Goal: Task Accomplishment & Management: Use online tool/utility

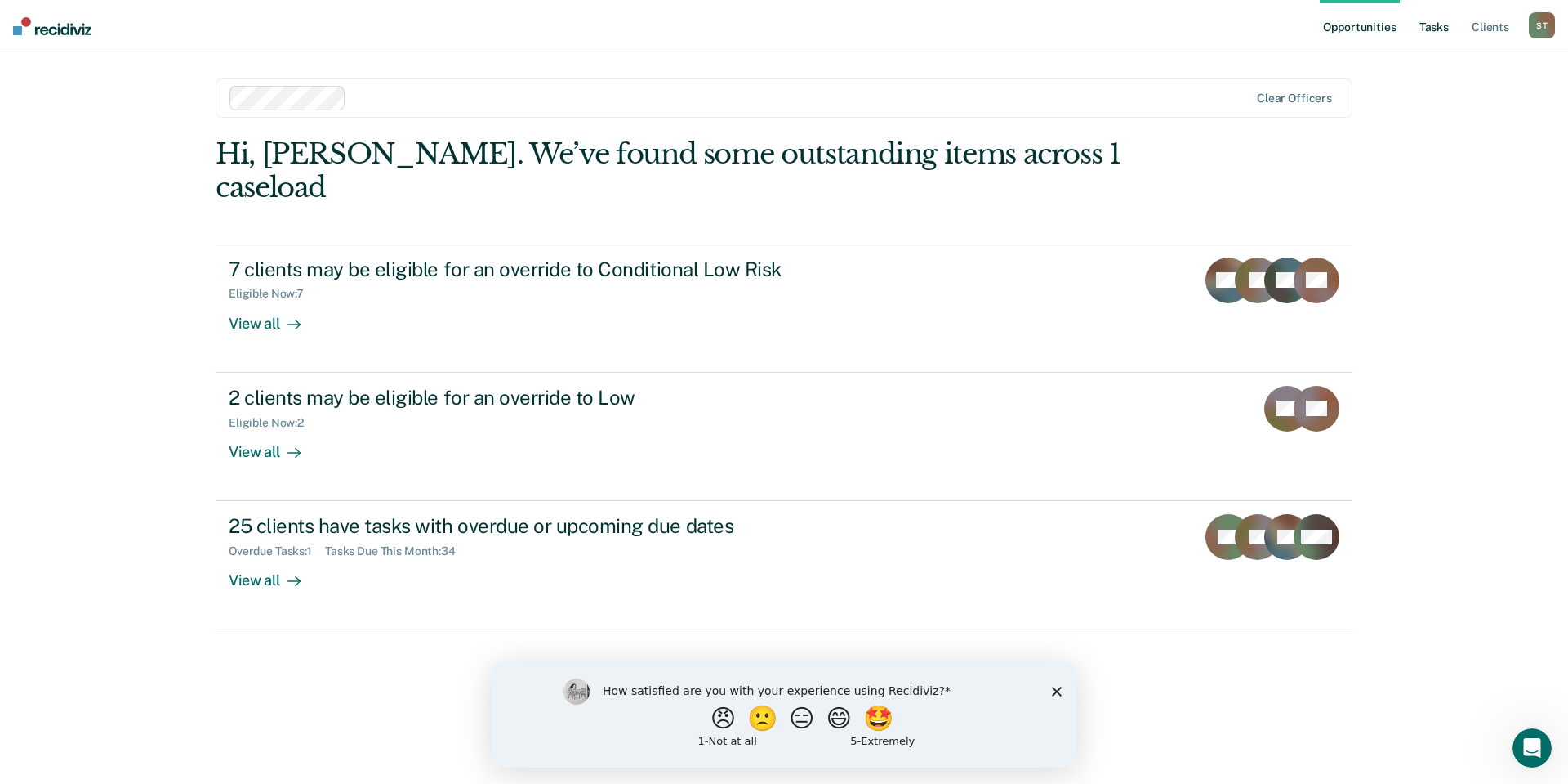
click at [1452, 25] on link "Tasks" at bounding box center [1434, 26] width 36 height 53
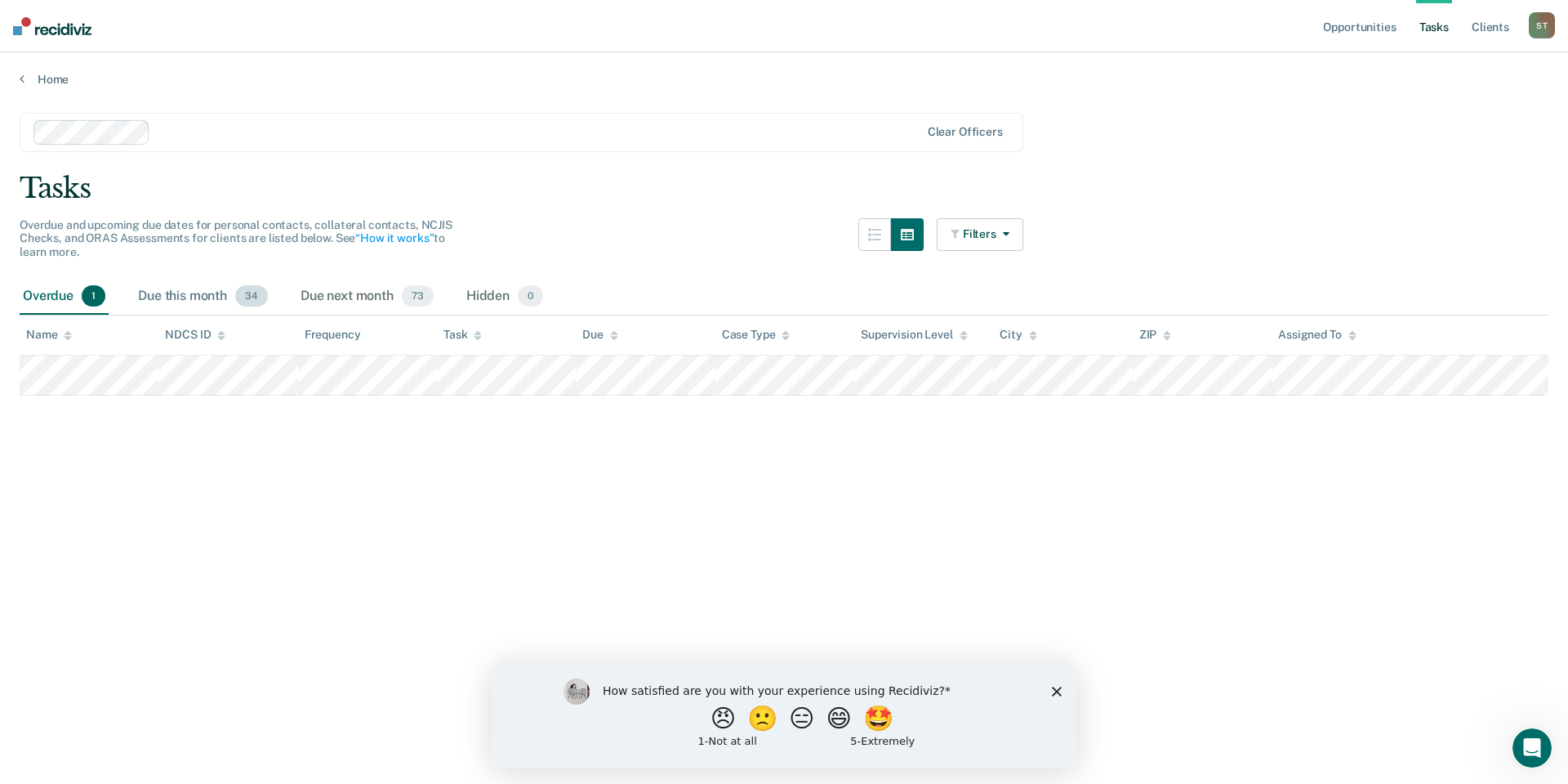
click at [230, 299] on div "Due this month 34" at bounding box center [202, 297] width 137 height 36
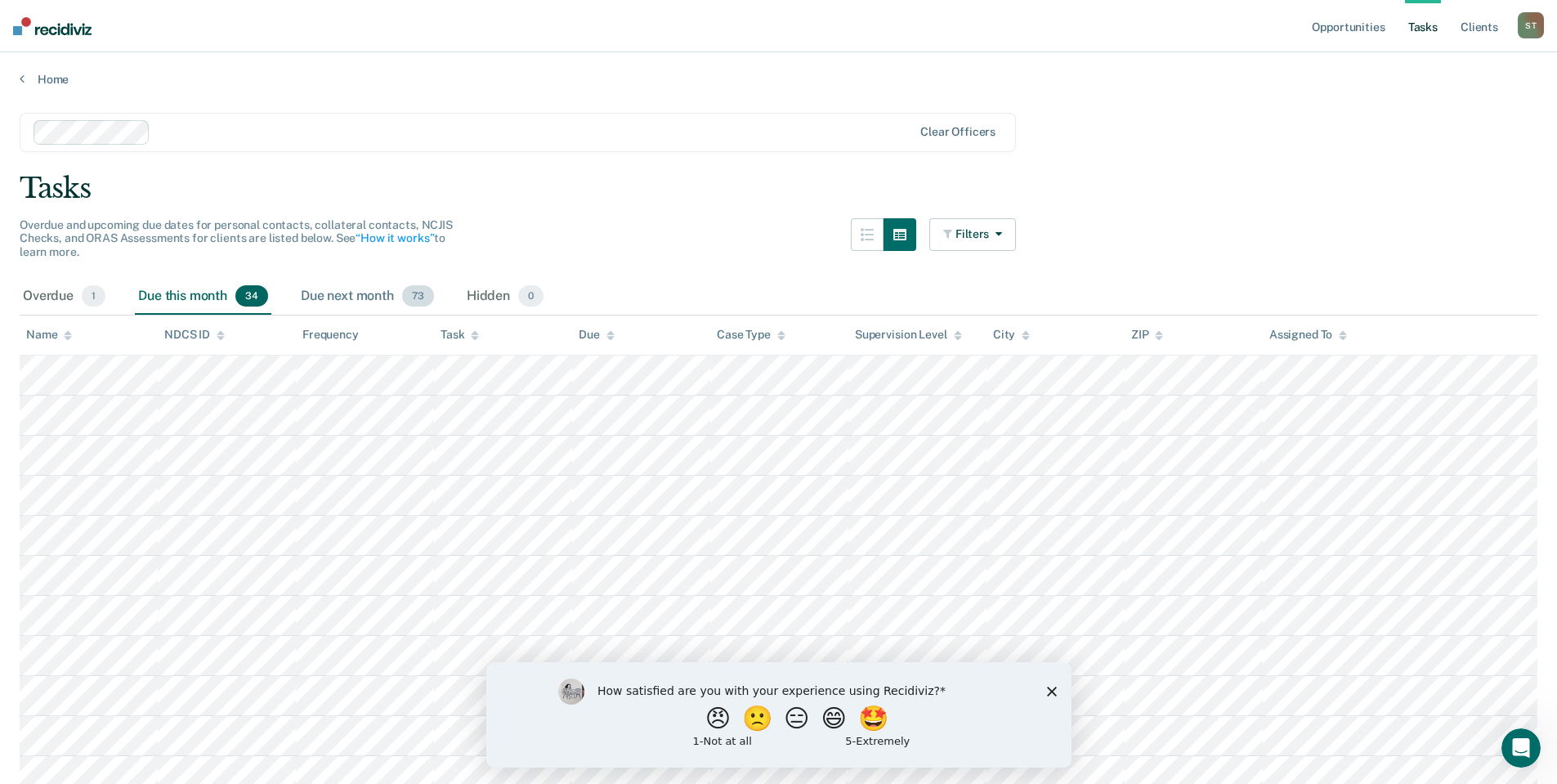
click at [337, 290] on div "Due next month 73" at bounding box center [368, 297] width 139 height 36
click at [486, 292] on div "Hidden 0" at bounding box center [505, 297] width 83 height 36
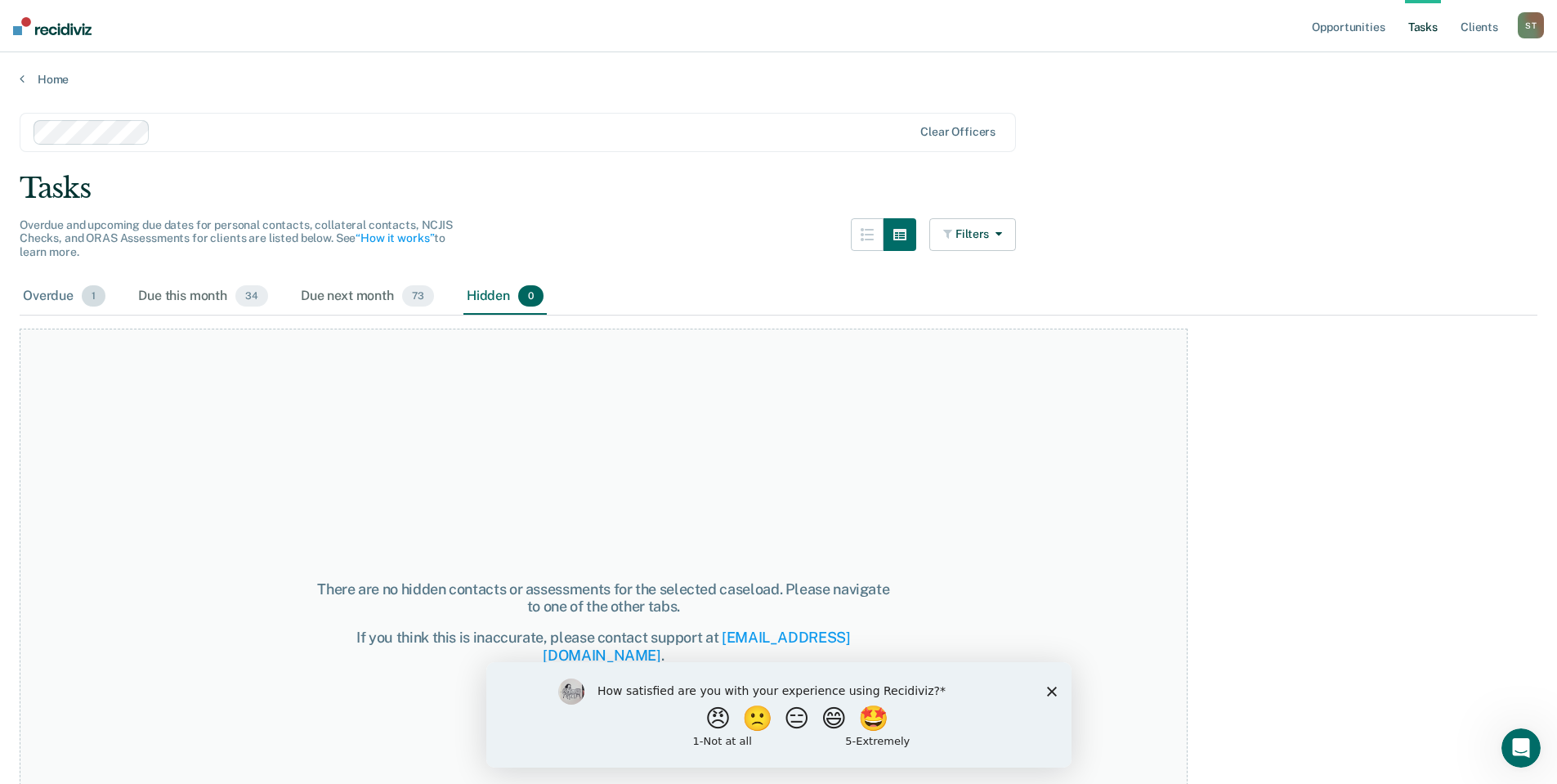
click at [44, 289] on div "Overdue 1" at bounding box center [64, 297] width 90 height 36
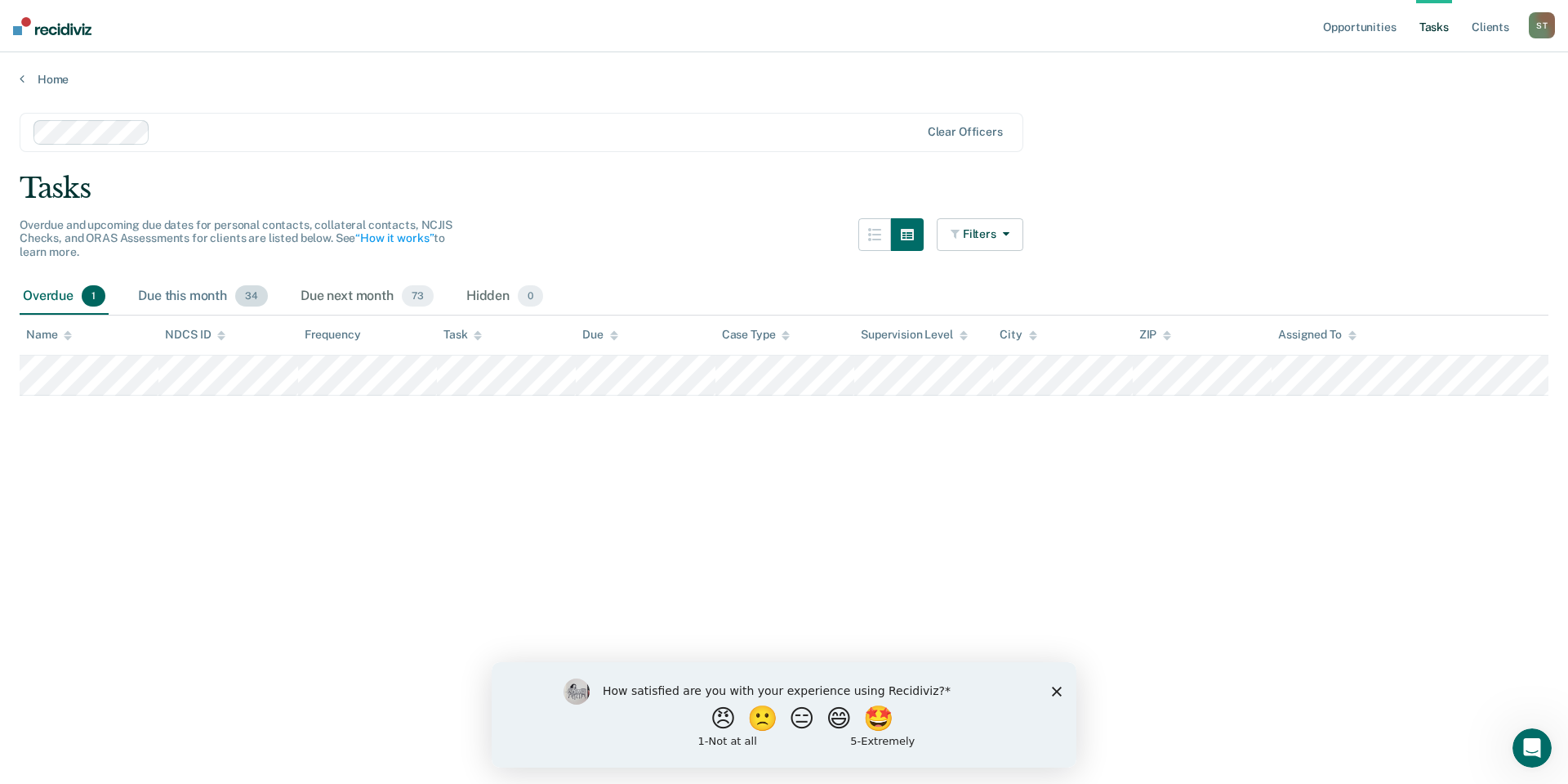
click at [204, 286] on div "Due this month 34" at bounding box center [202, 297] width 137 height 36
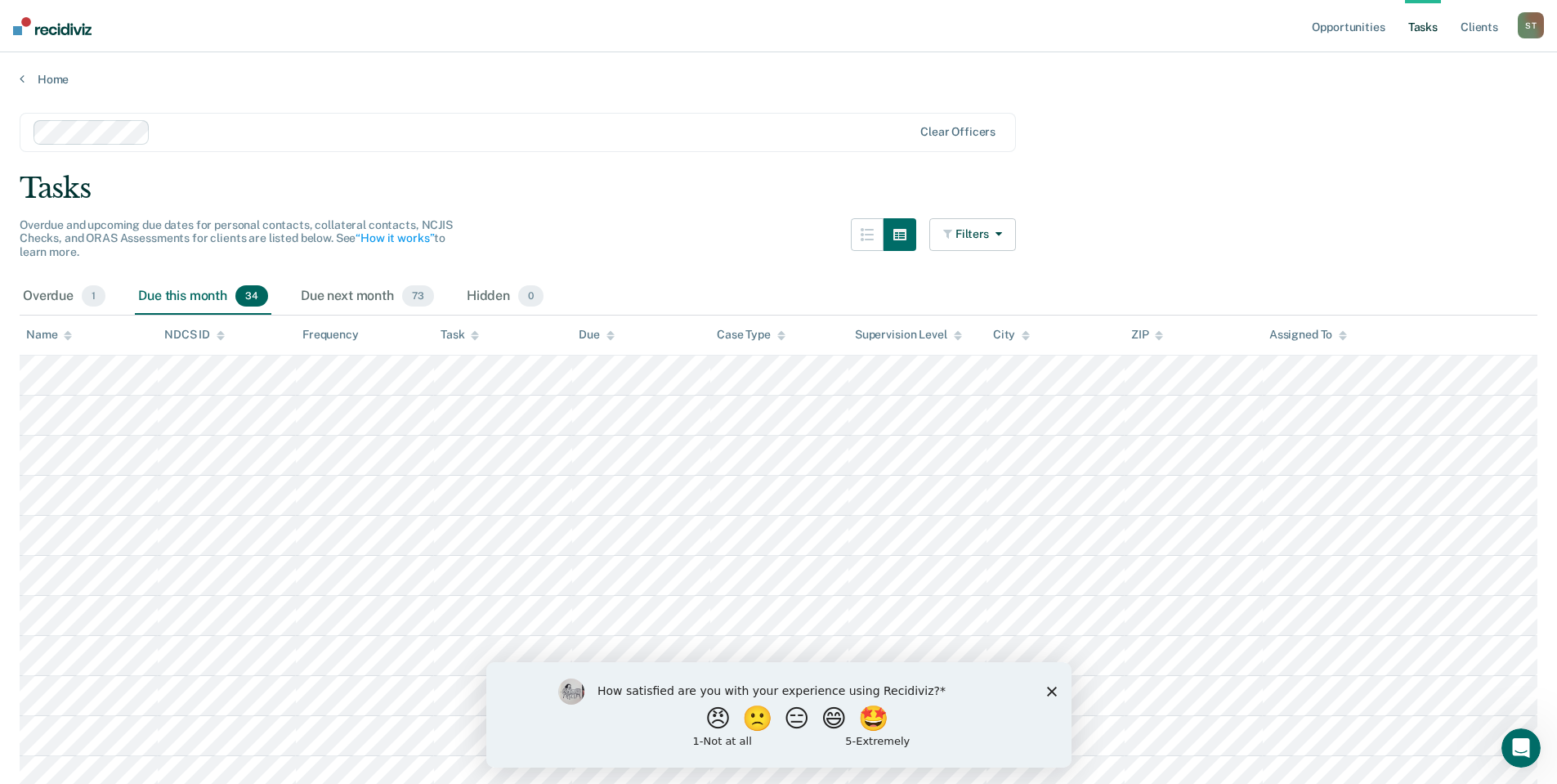
click at [1044, 692] on div "How satisfied are you with your experience using Recidiviz? 😠 🙁 😑 😄 🤩 1 - Not a…" at bounding box center [778, 714] width 585 height 106
click at [1055, 687] on polygon "Close survey" at bounding box center [1051, 691] width 9 height 9
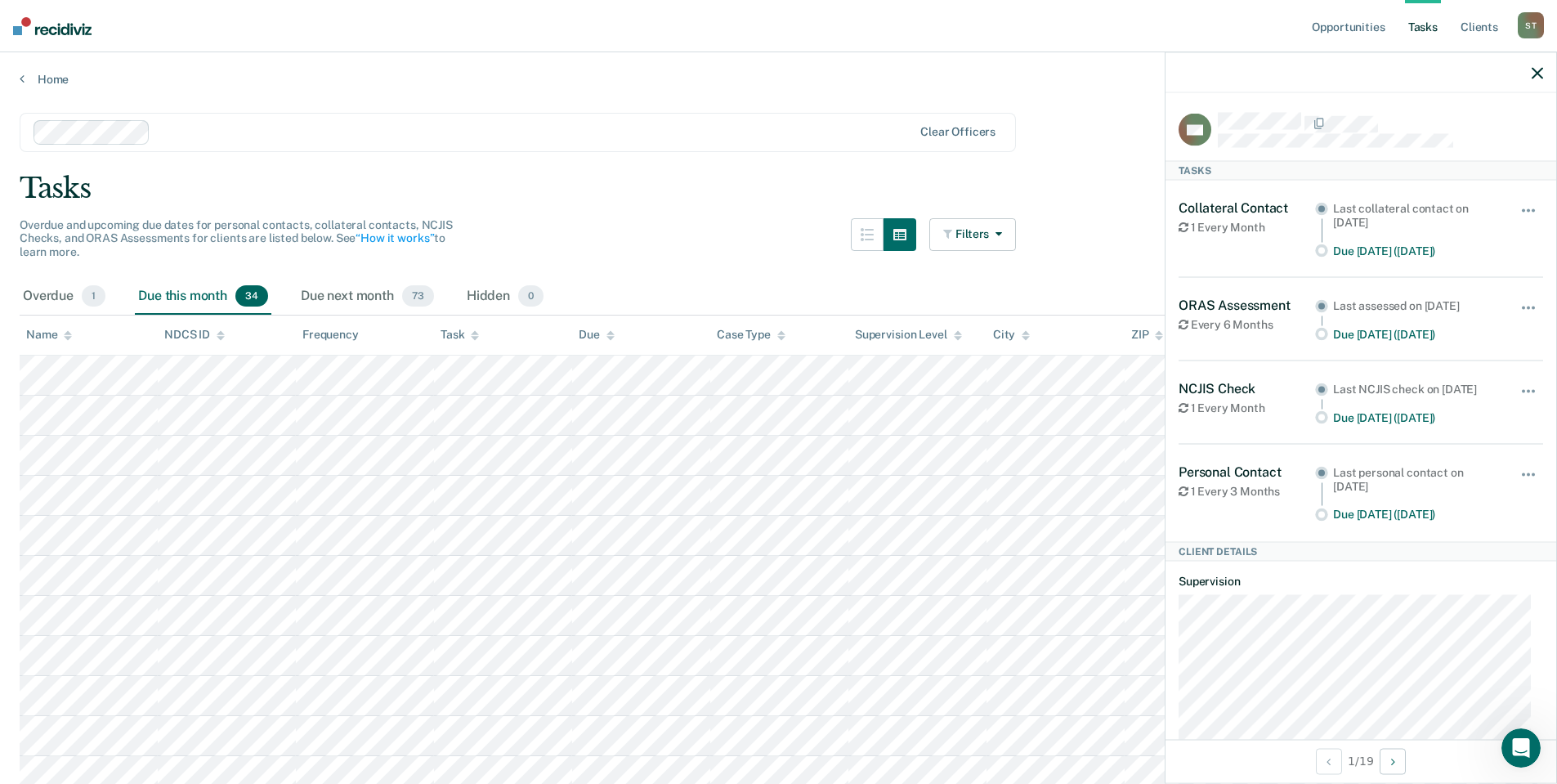
click at [1537, 79] on div at bounding box center [1361, 73] width 391 height 41
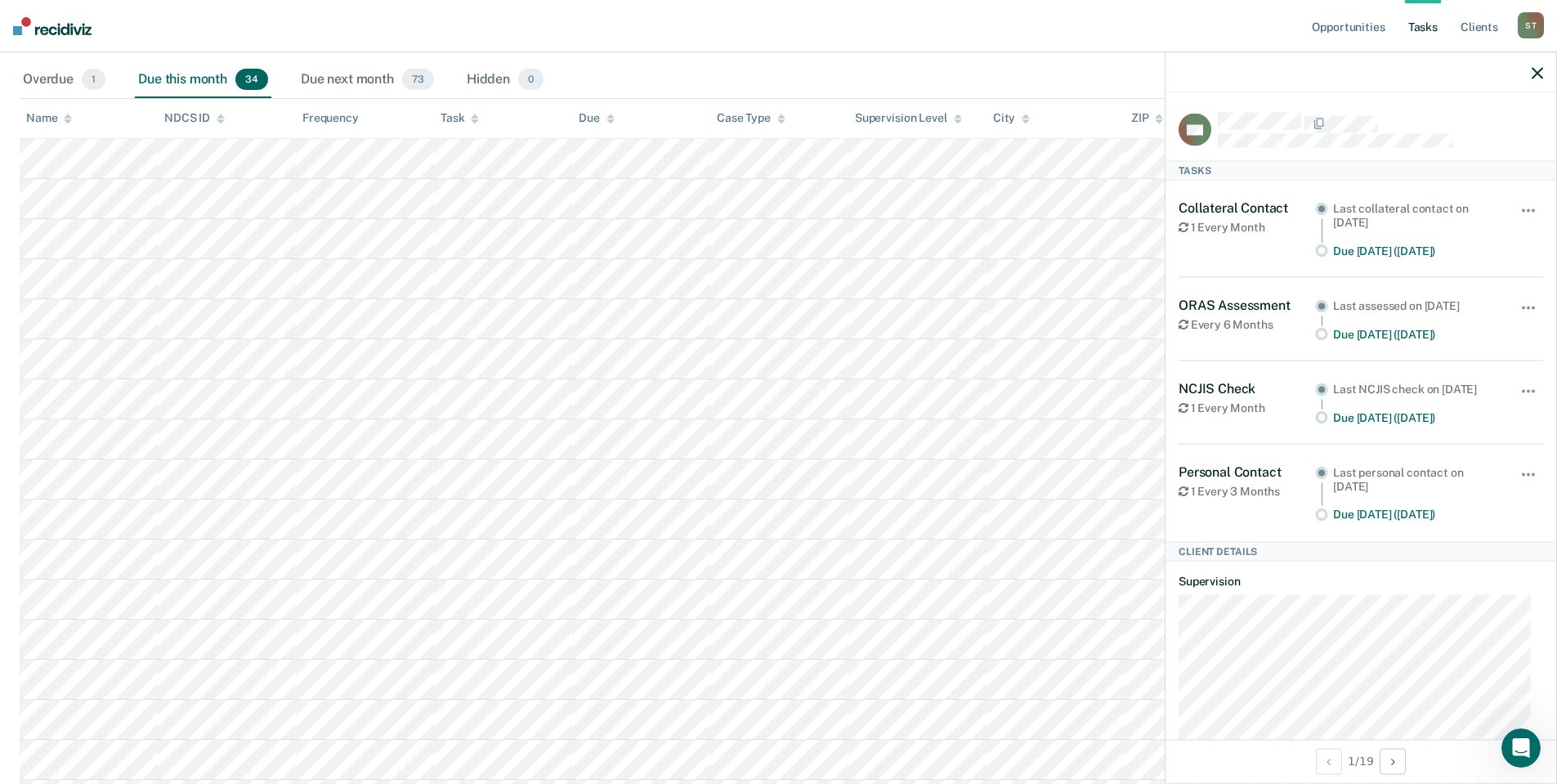
scroll to position [245, 0]
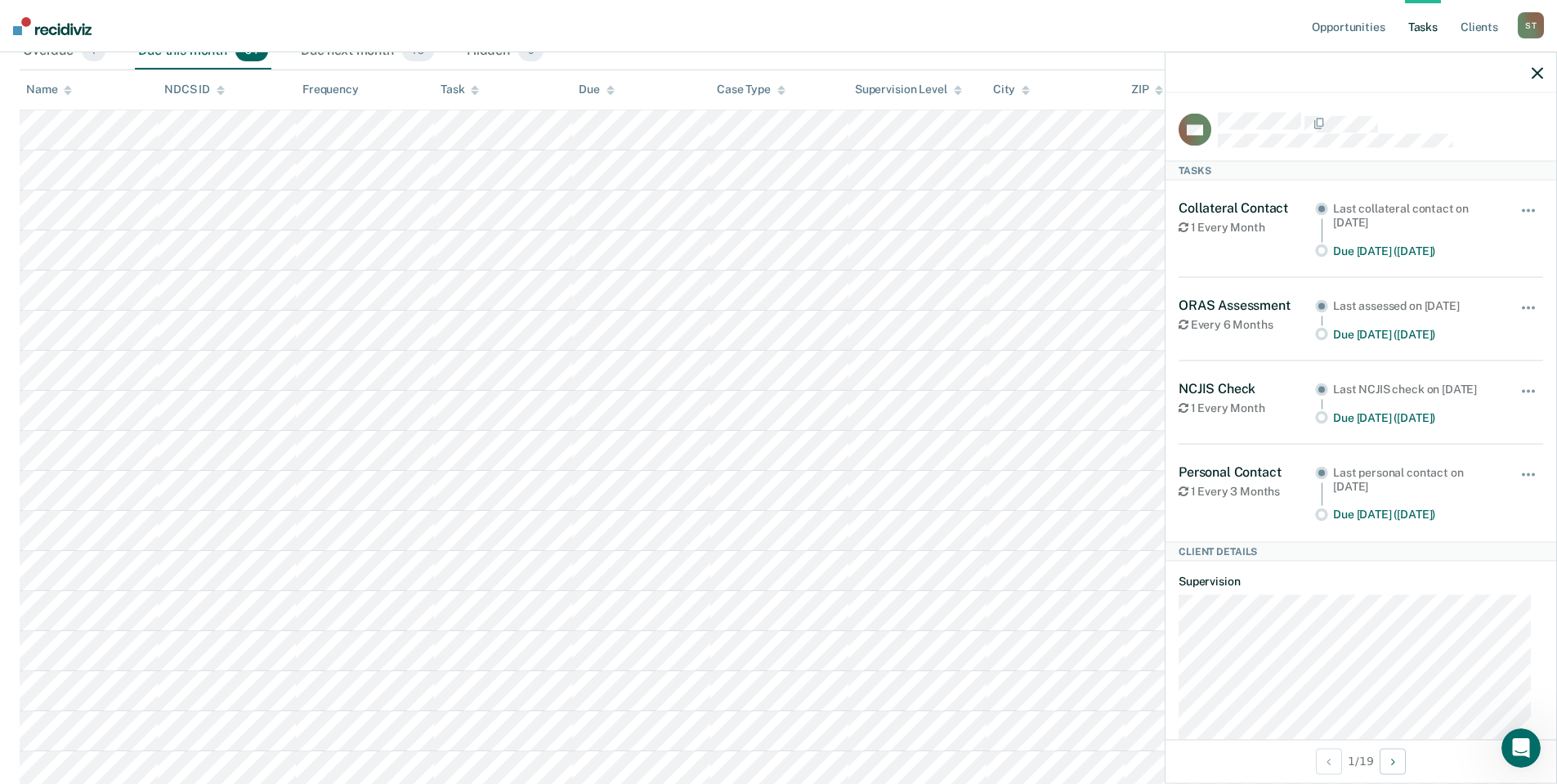
click at [1536, 74] on icon "button" at bounding box center [1537, 73] width 11 height 11
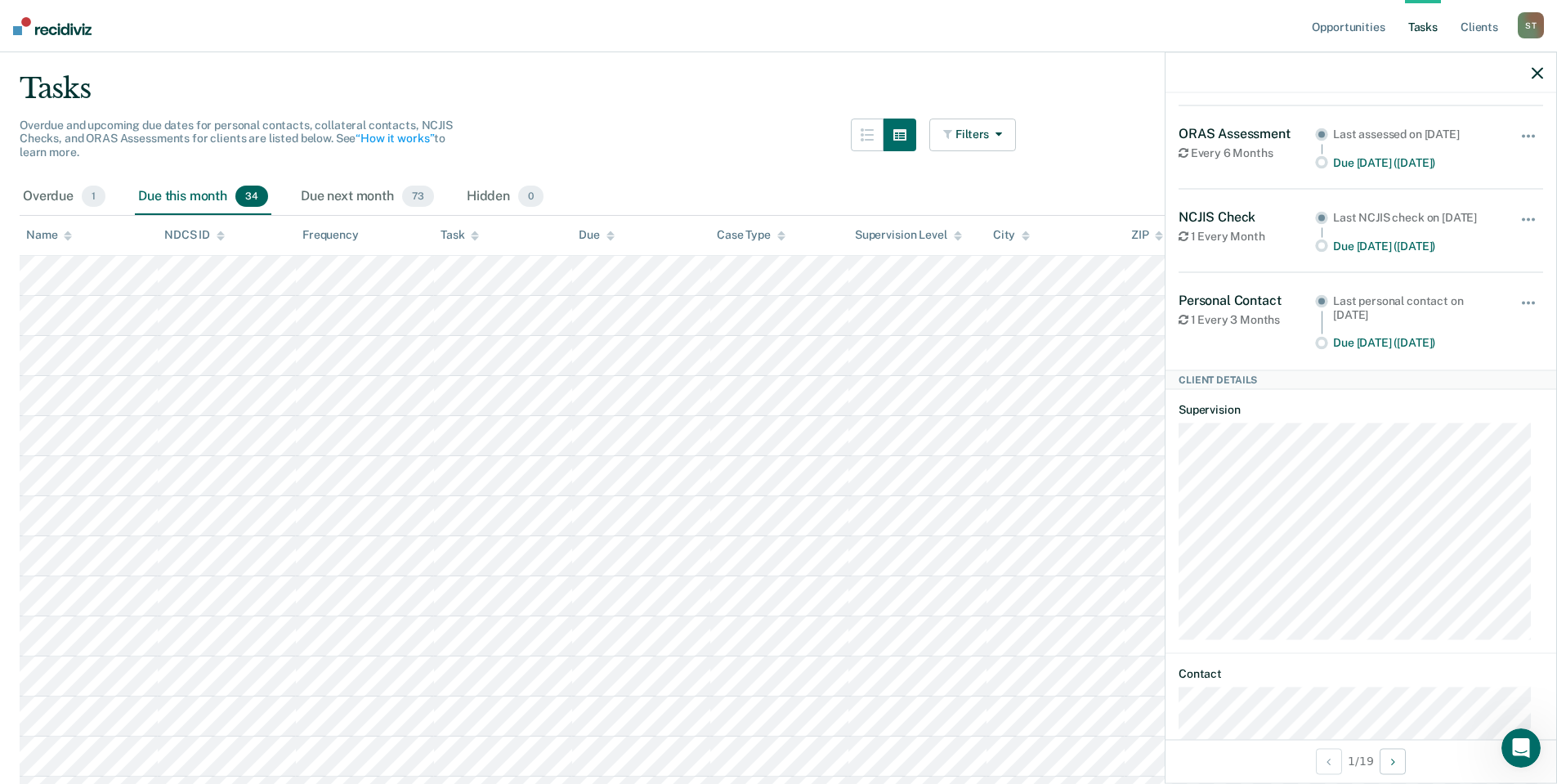
scroll to position [0, 0]
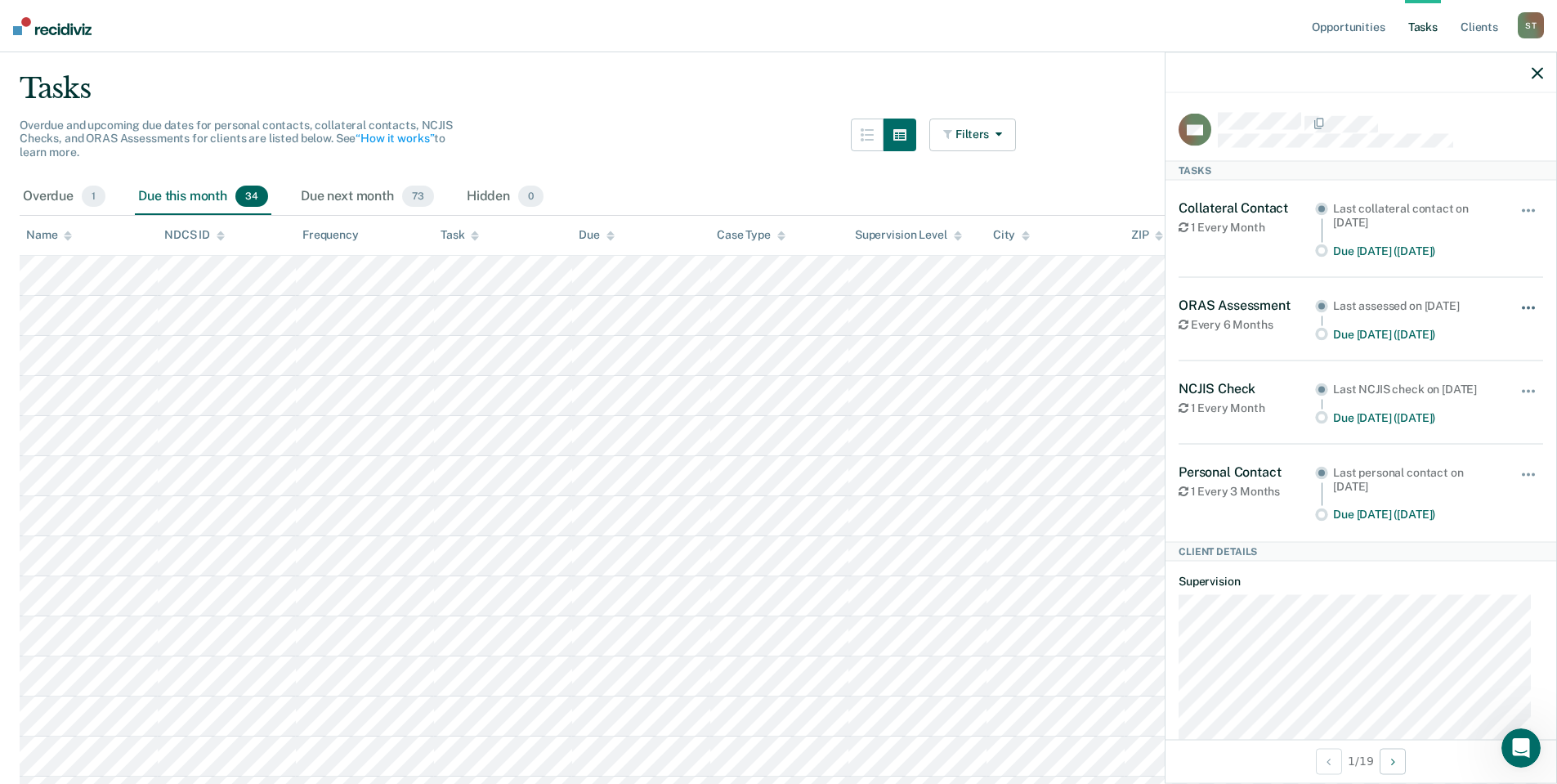
click at [1518, 306] on button "button" at bounding box center [1529, 316] width 27 height 26
click at [1464, 385] on button "7 days" at bounding box center [1484, 385] width 118 height 26
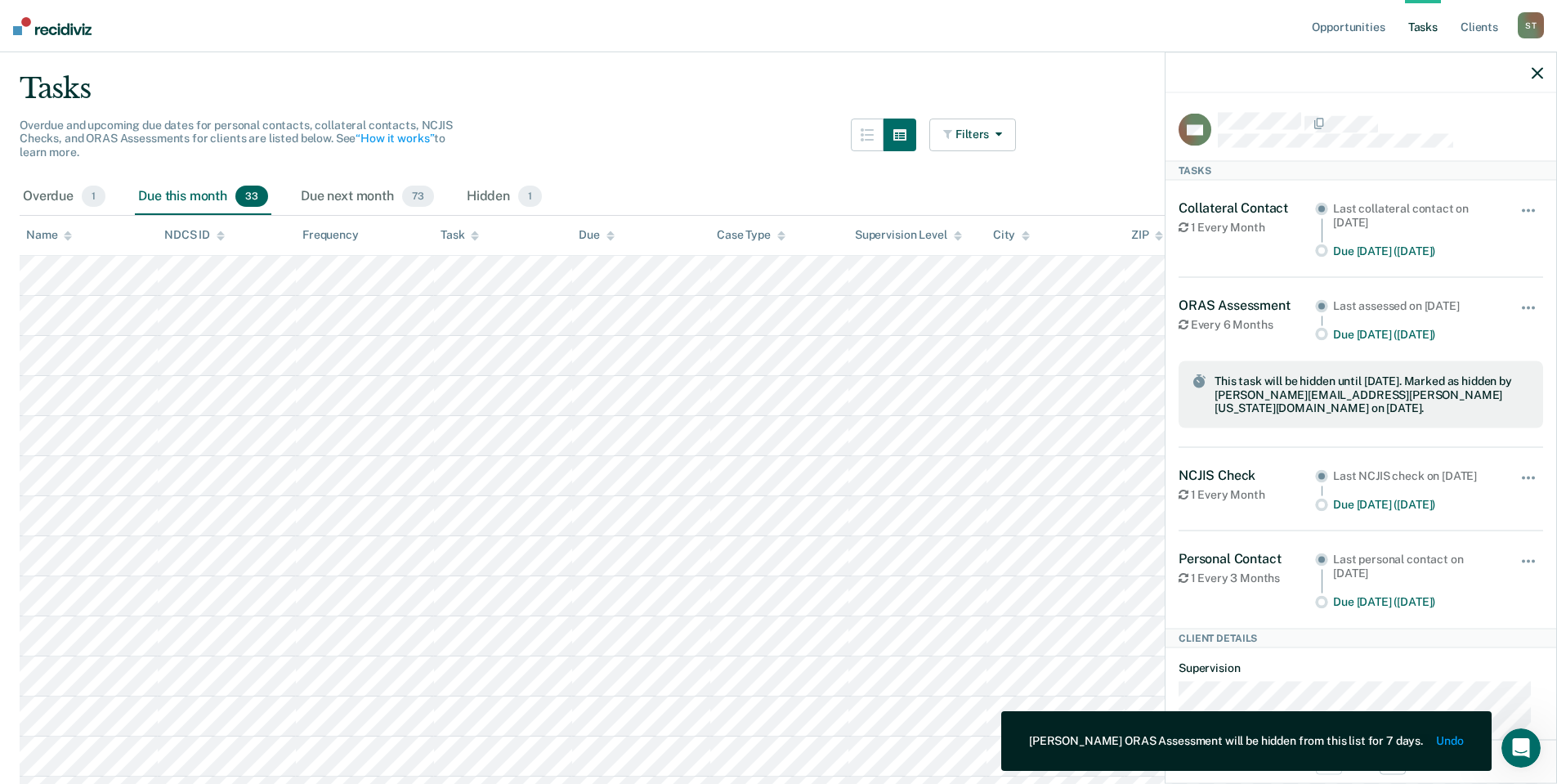
click at [1539, 71] on icon "button" at bounding box center [1537, 73] width 11 height 11
